Goal: Transaction & Acquisition: Purchase product/service

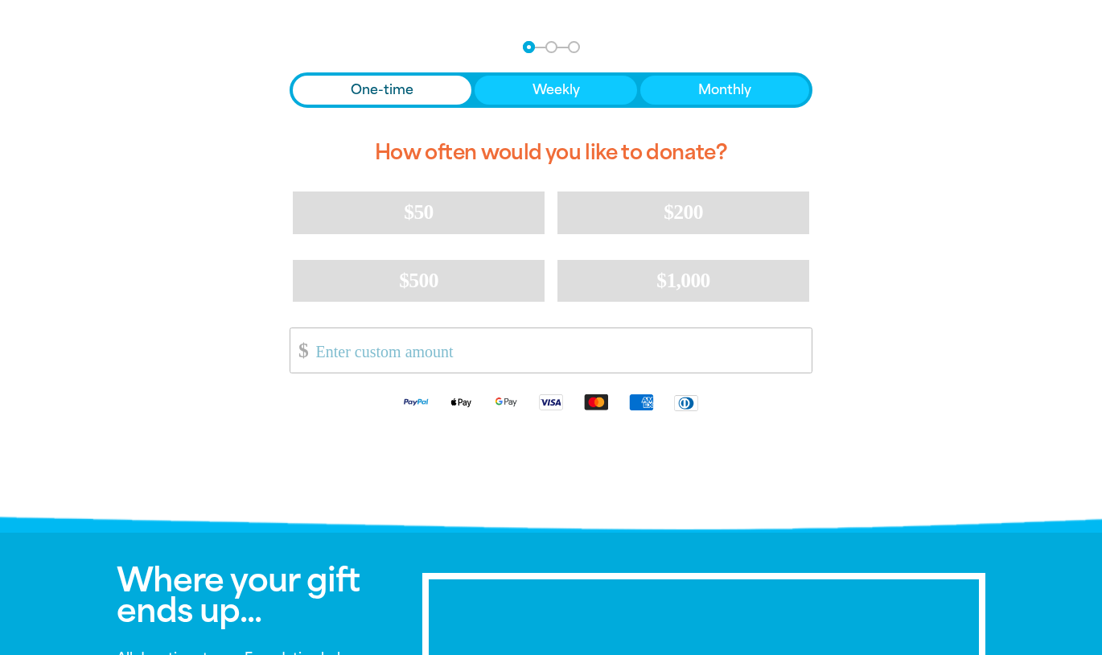
scroll to position [328, 0]
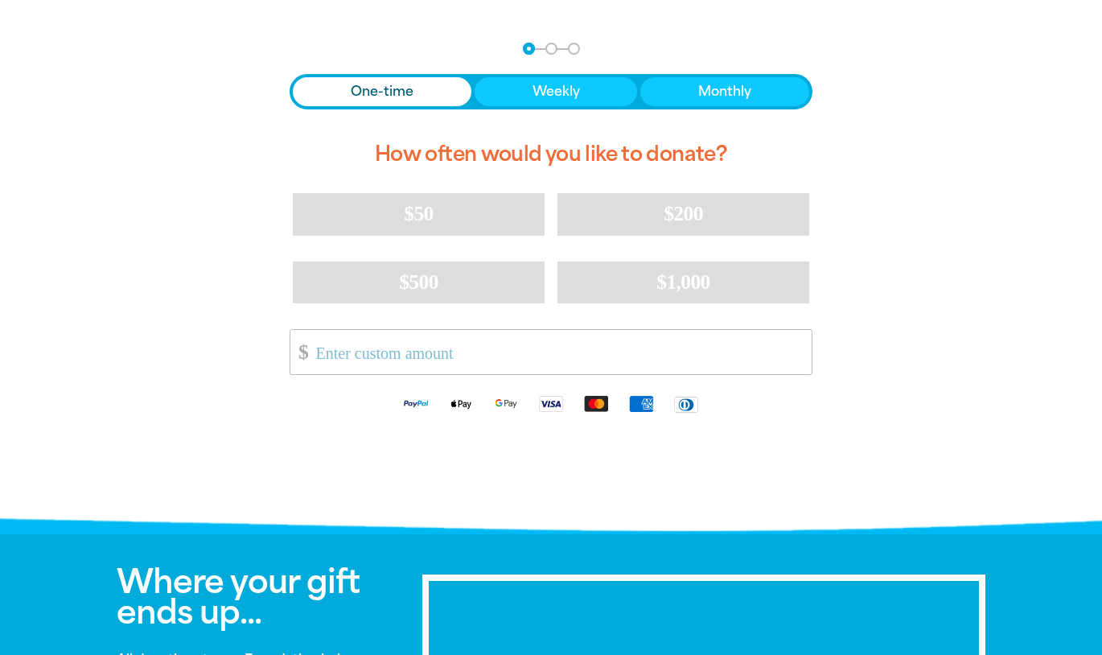
click at [412, 357] on input "Other Amount" at bounding box center [558, 352] width 507 height 44
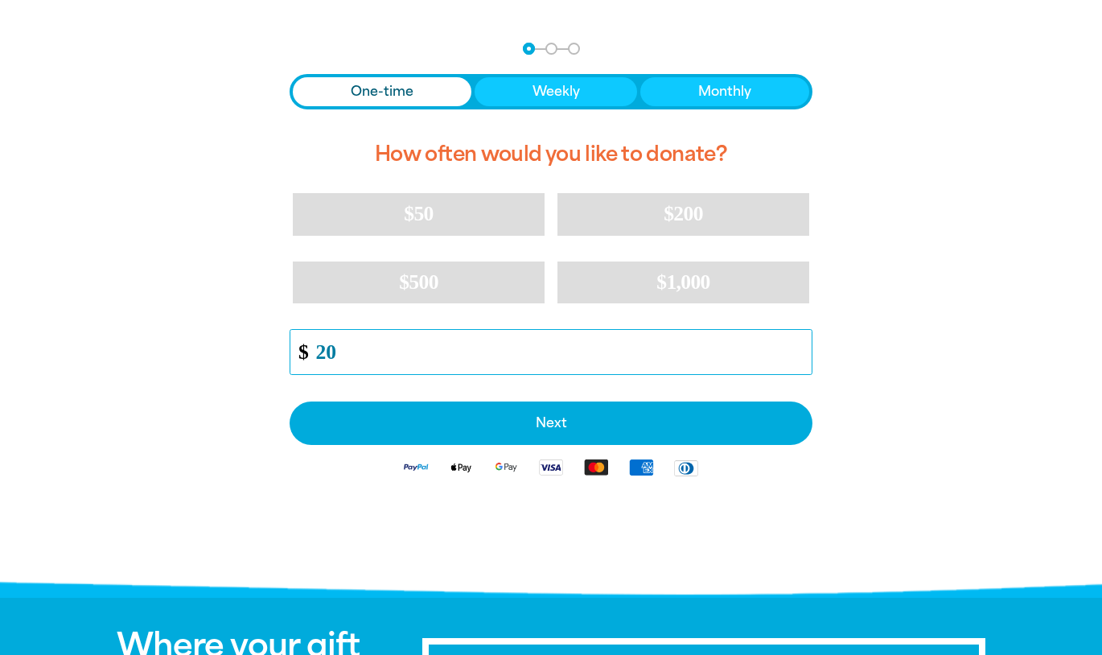
type input "20"
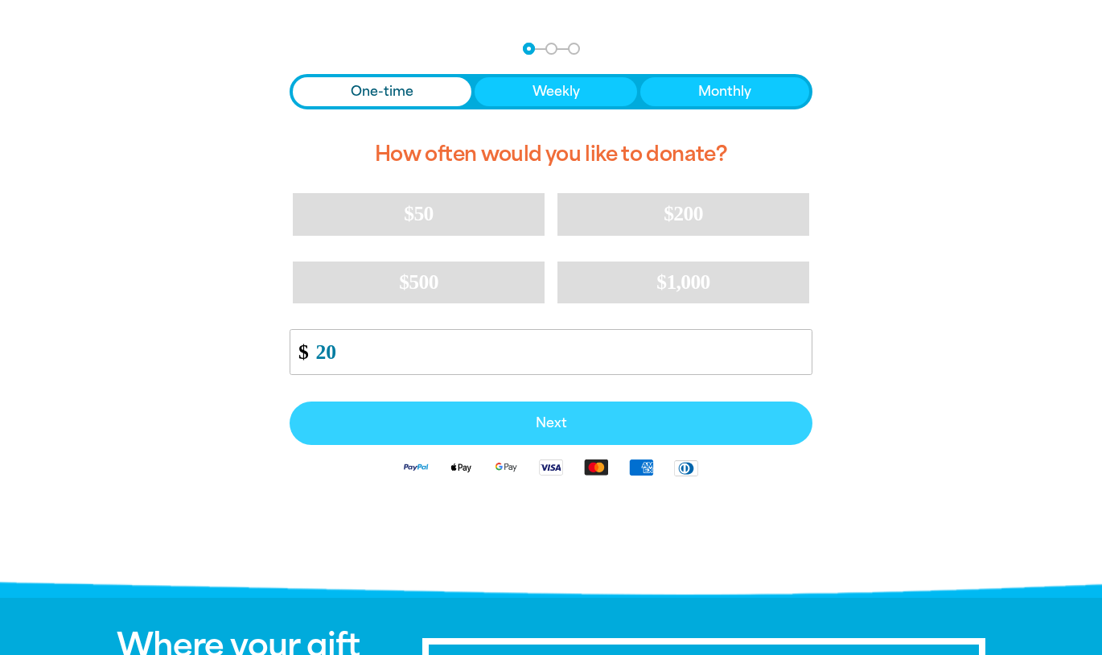
click at [541, 414] on button "Next" at bounding box center [551, 423] width 523 height 43
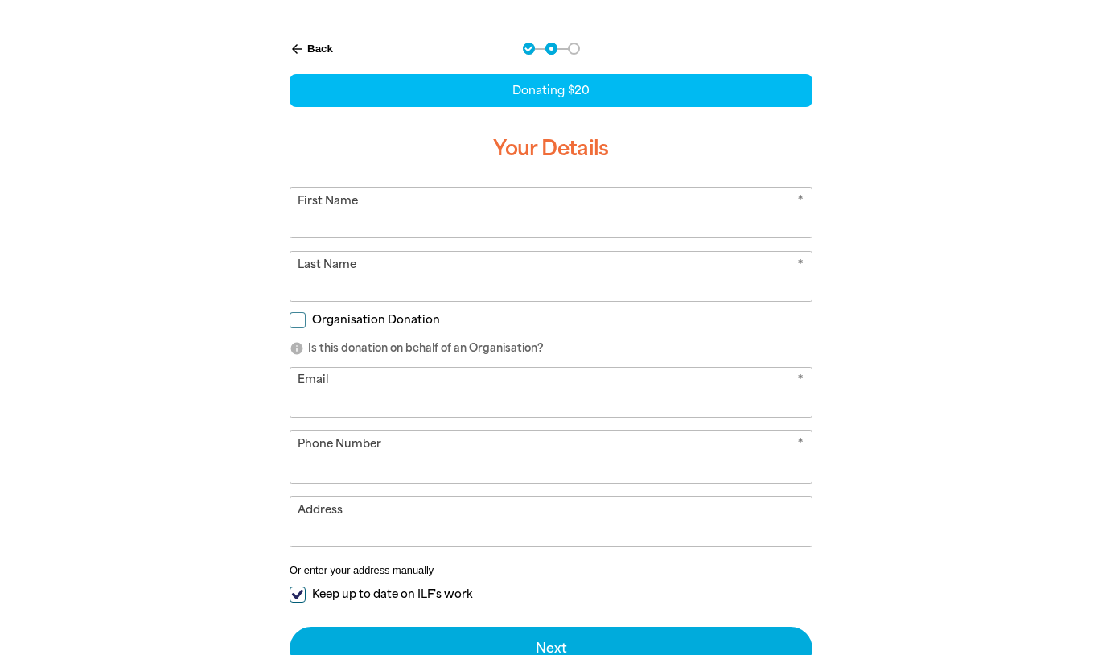
select select "AU"
click at [465, 225] on input "First Name" at bounding box center [550, 212] width 521 height 49
type input "megan"
type input "[PERSON_NAME]"
click at [303, 320] on input "Organisation Donation" at bounding box center [298, 320] width 16 height 16
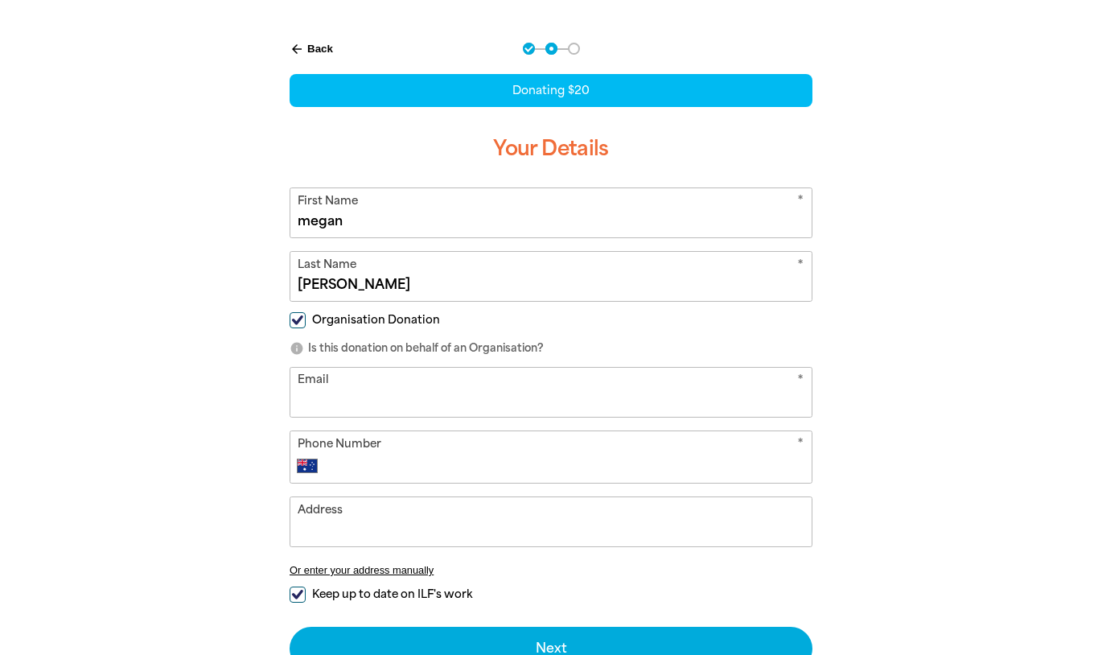
checkbox input "true"
select select "AU"
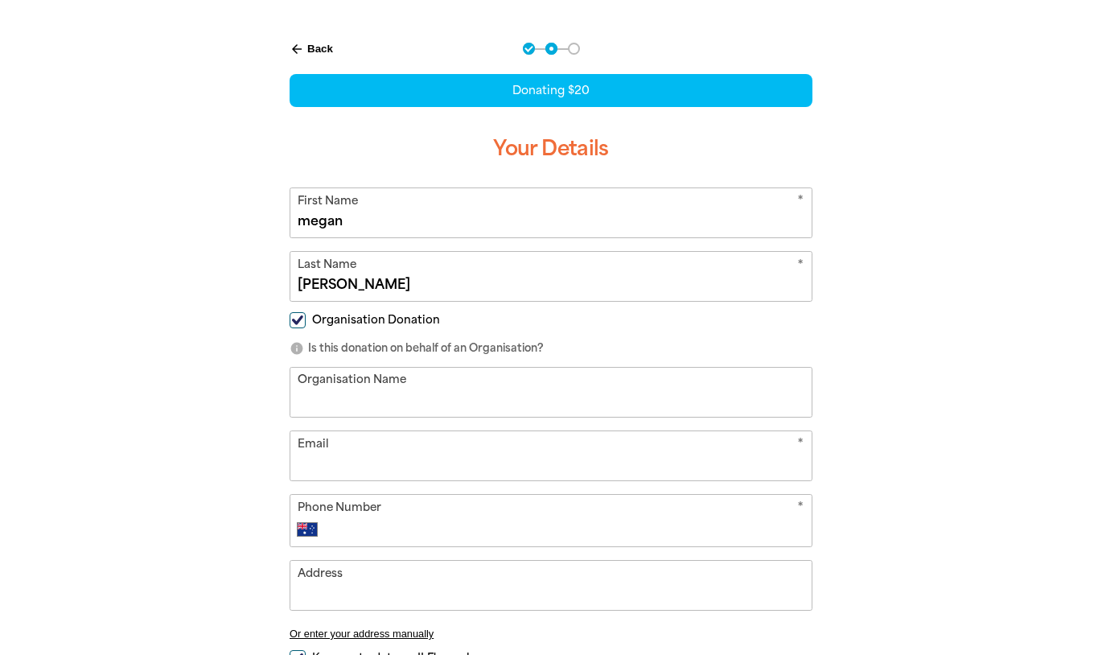
click at [296, 317] on input "Organisation Donation" at bounding box center [298, 320] width 16 height 16
checkbox input "false"
select select "AU"
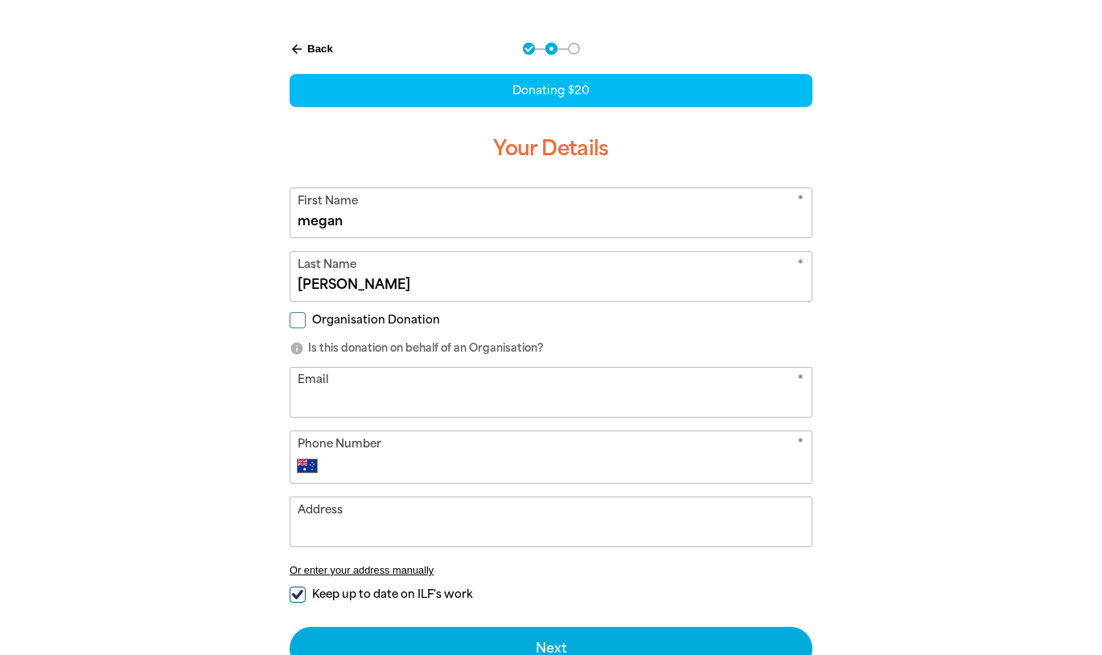
click at [313, 402] on input "Email" at bounding box center [550, 392] width 521 height 49
type input "megzben@"
click at [424, 570] on div "Address Or enter your address manually" at bounding box center [551, 542] width 523 height 93
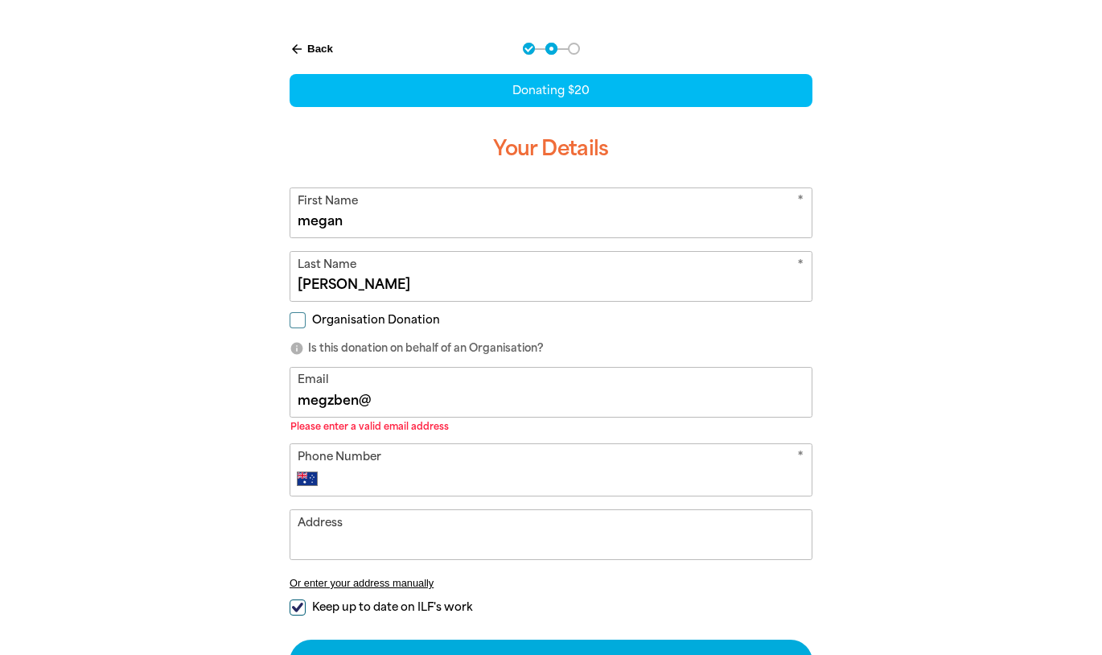
click at [383, 393] on input "megzben@" at bounding box center [550, 392] width 521 height 49
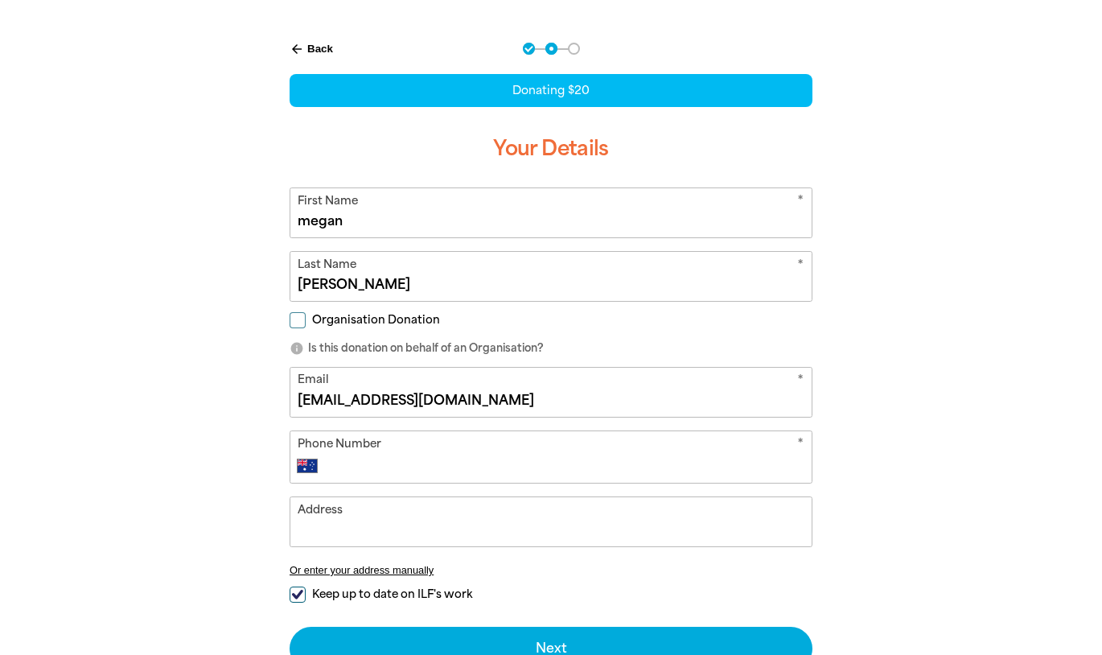
type input "[EMAIL_ADDRESS][DOMAIN_NAME]"
click at [348, 463] on input "Phone Number" at bounding box center [568, 465] width 476 height 19
type input "0439 815 253"
click at [329, 535] on input "Address" at bounding box center [550, 521] width 521 height 49
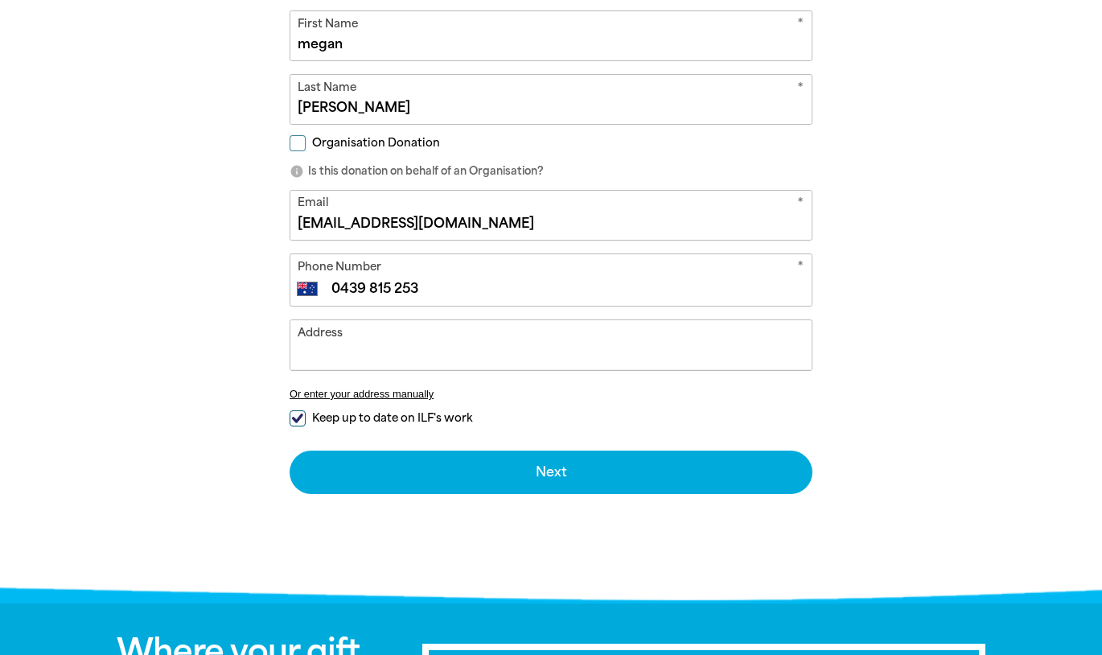
scroll to position [514, 0]
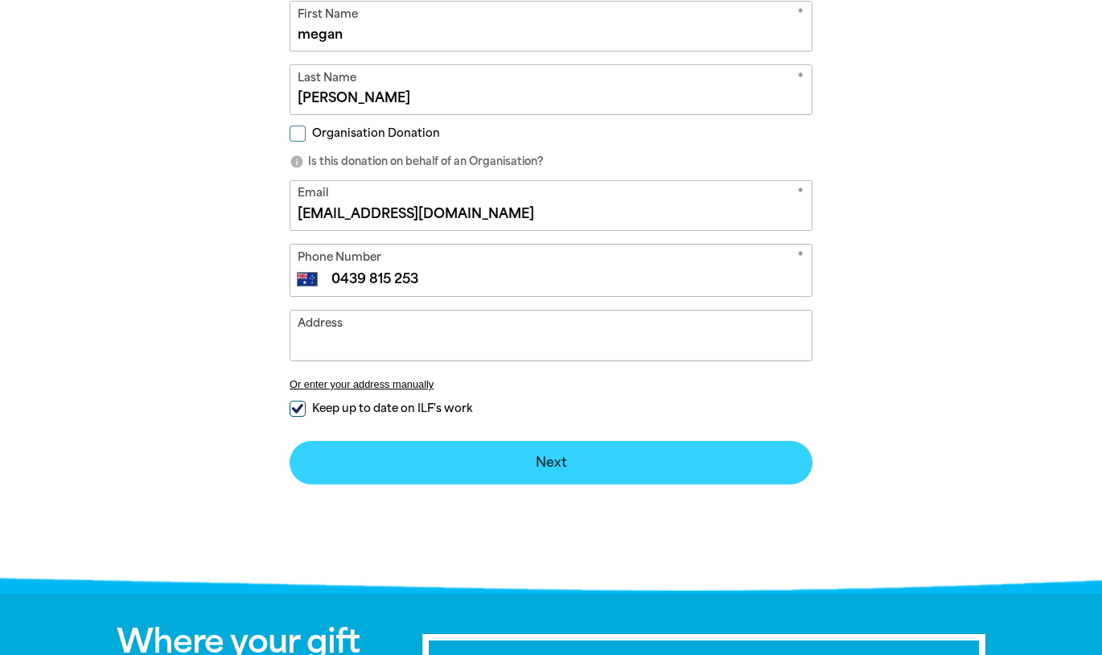
click at [552, 463] on button "Next chevron_right" at bounding box center [551, 462] width 523 height 43
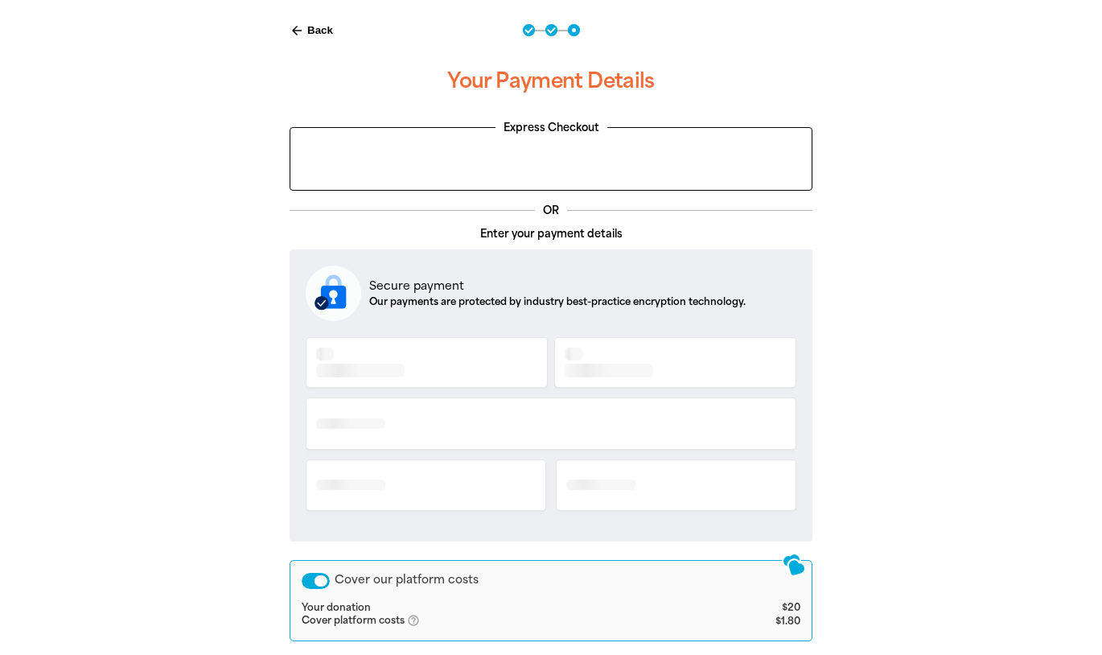
scroll to position [331, 0]
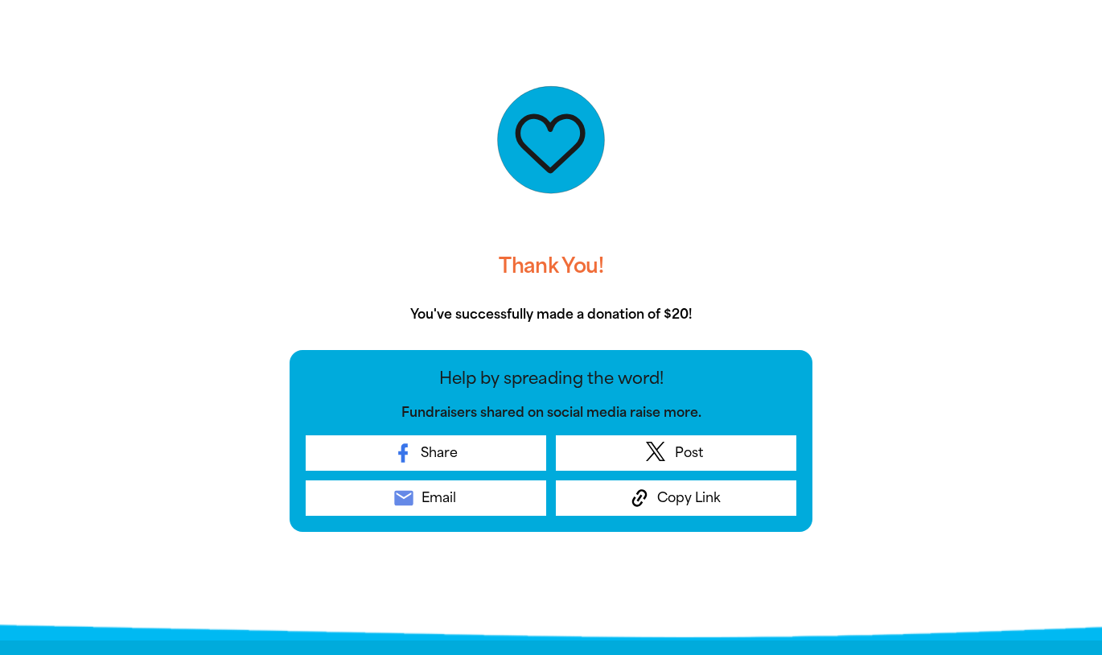
click at [485, 486] on link "email Email" at bounding box center [426, 497] width 241 height 35
